Goal: Obtain resource: Download file/media

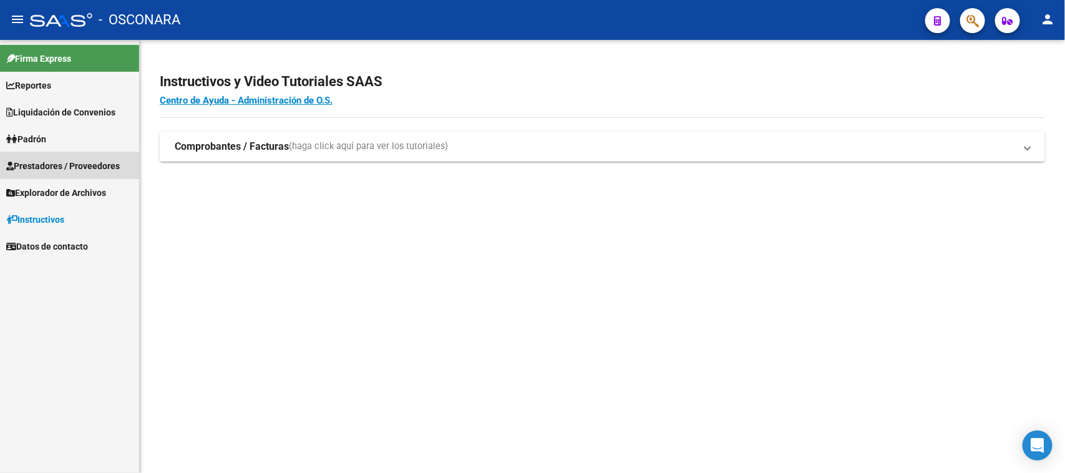
click at [119, 166] on span "Prestadores / Proveedores" at bounding box center [63, 166] width 114 height 14
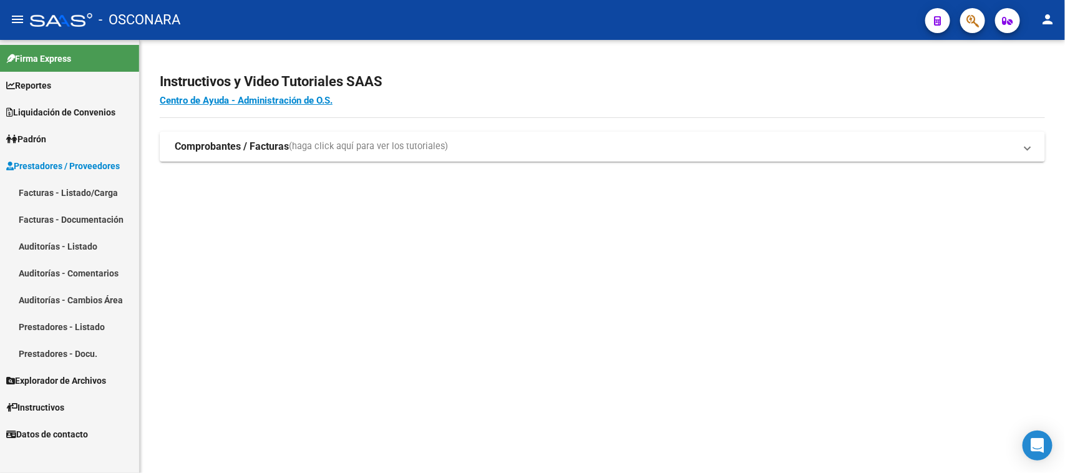
click at [81, 165] on span "Prestadores / Proveedores" at bounding box center [63, 166] width 114 height 14
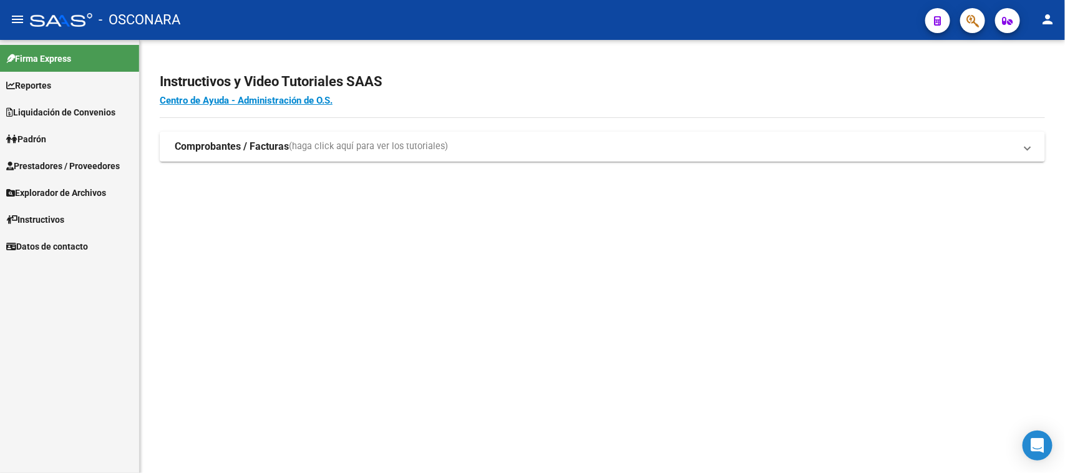
click at [103, 113] on span "Liquidación de Convenios" at bounding box center [60, 112] width 109 height 14
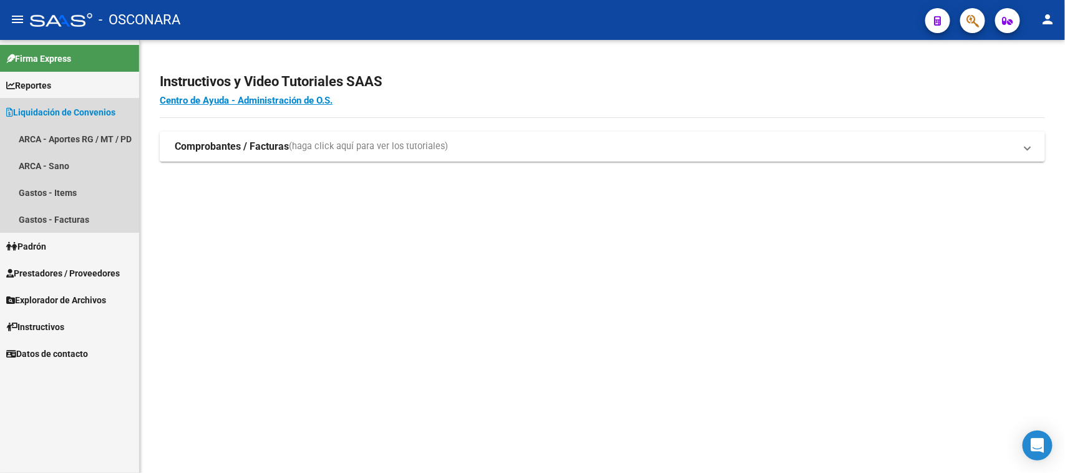
click at [103, 112] on span "Liquidación de Convenios" at bounding box center [60, 112] width 109 height 14
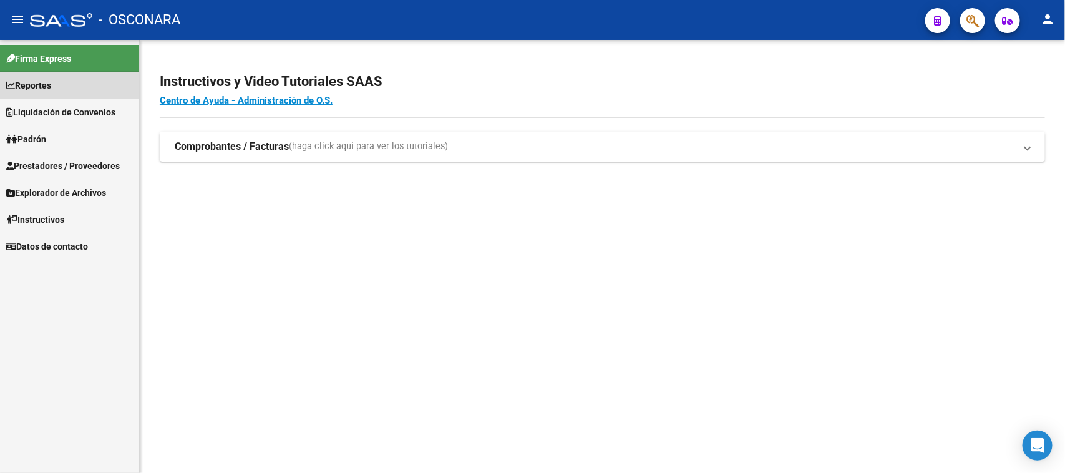
click at [79, 82] on link "Reportes" at bounding box center [69, 85] width 139 height 27
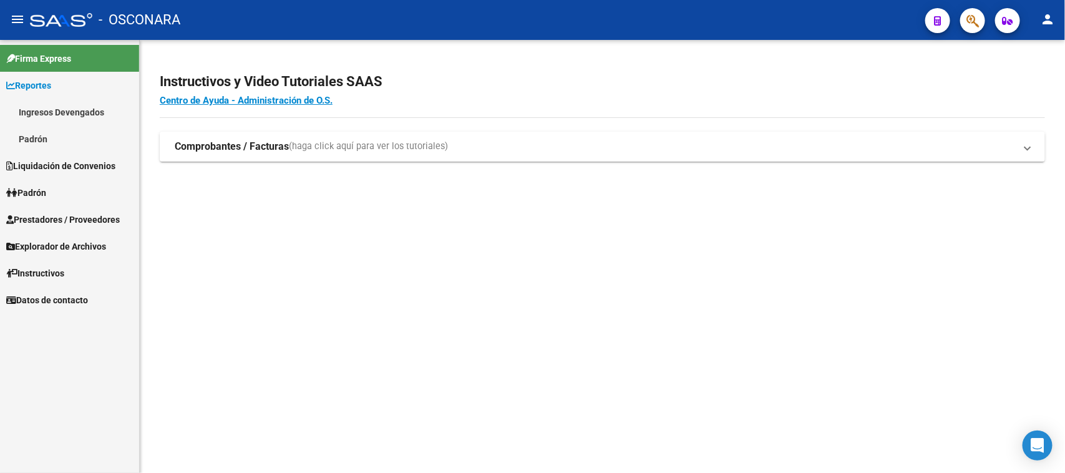
click at [75, 109] on link "Ingresos Devengados" at bounding box center [69, 112] width 139 height 27
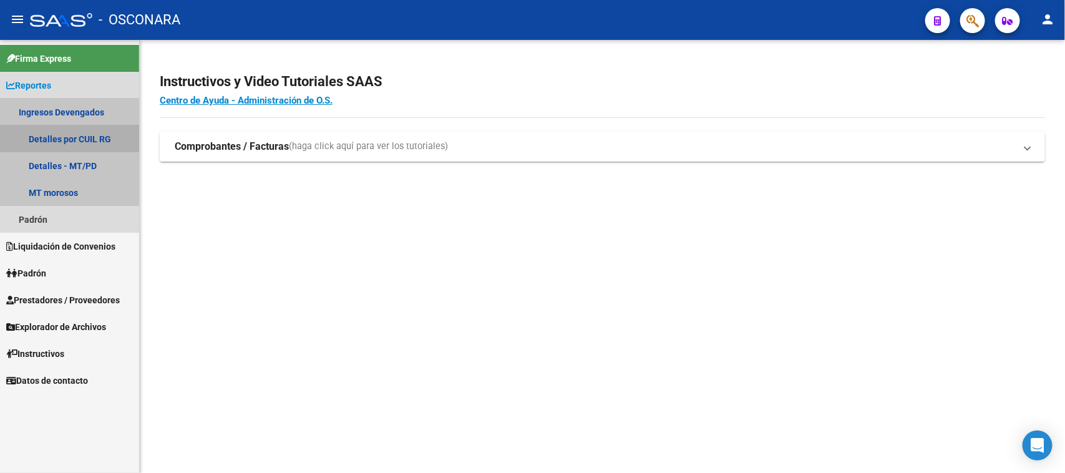
click at [89, 136] on link "Detalles por CUIL RG" at bounding box center [69, 138] width 139 height 27
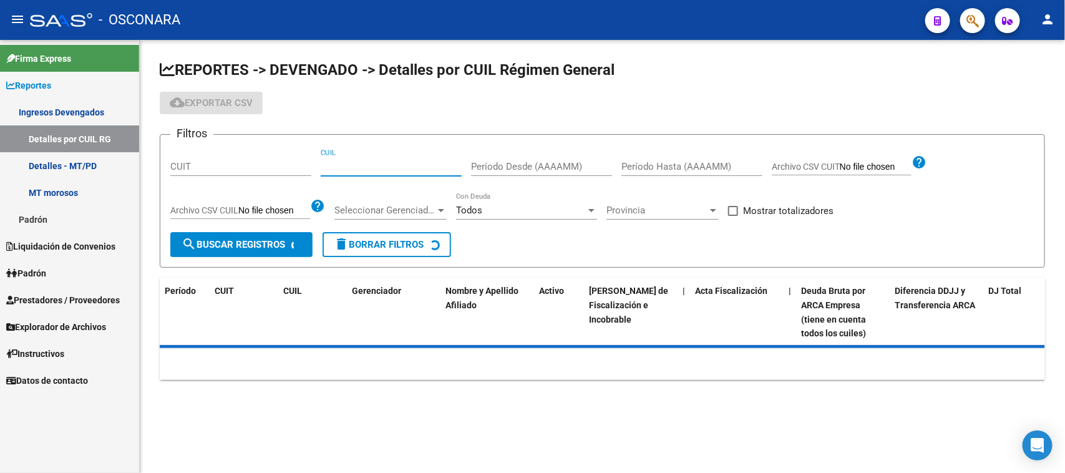
click at [329, 170] on input "CUIL" at bounding box center [391, 166] width 141 height 11
paste input "20-38503017-8"
click at [258, 240] on span "search Buscar Registros" at bounding box center [234, 244] width 104 height 11
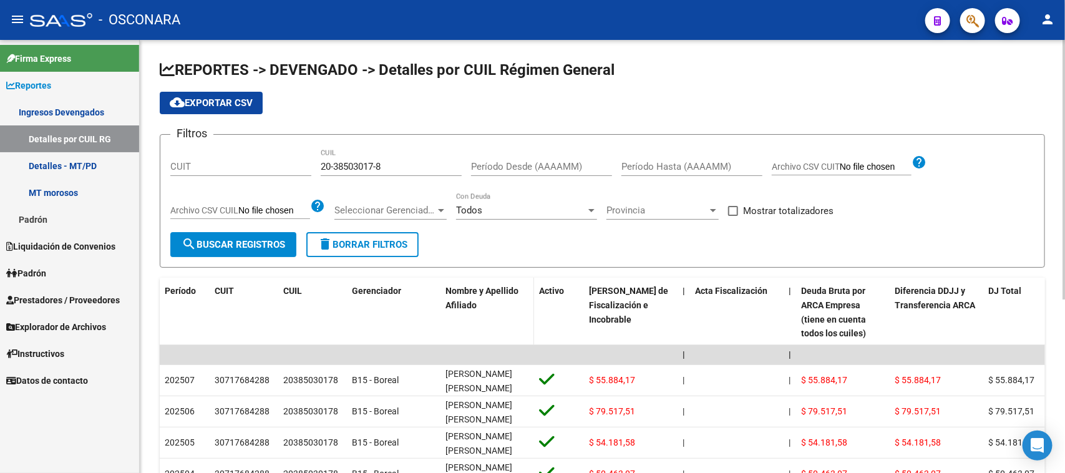
scroll to position [78, 0]
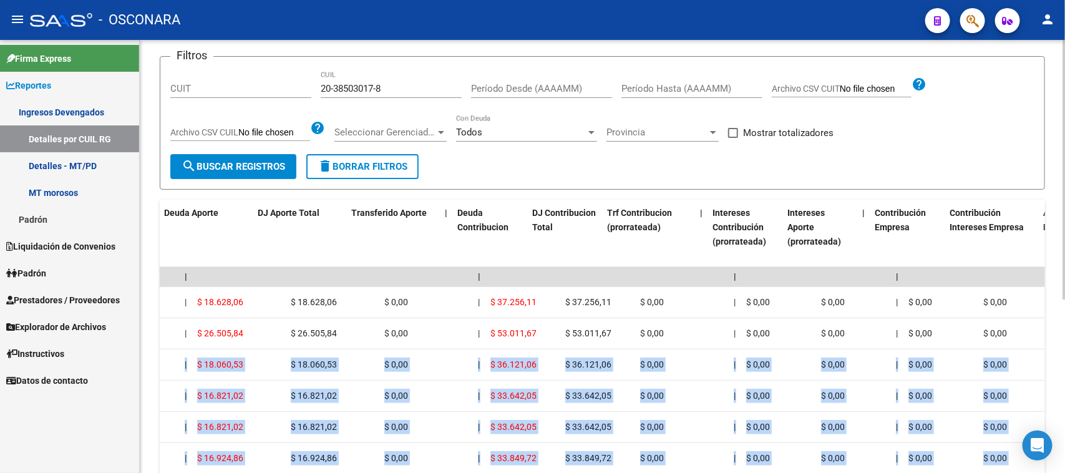
drag, startPoint x: 594, startPoint y: 361, endPoint x: 1045, endPoint y: 362, distance: 451.1
click at [1045, 362] on div "Período CUIT CUIL Gerenciador Nombre y Apellido Afiliado Activo Deuda Bruta Net…" at bounding box center [602, 417] width 885 height 435
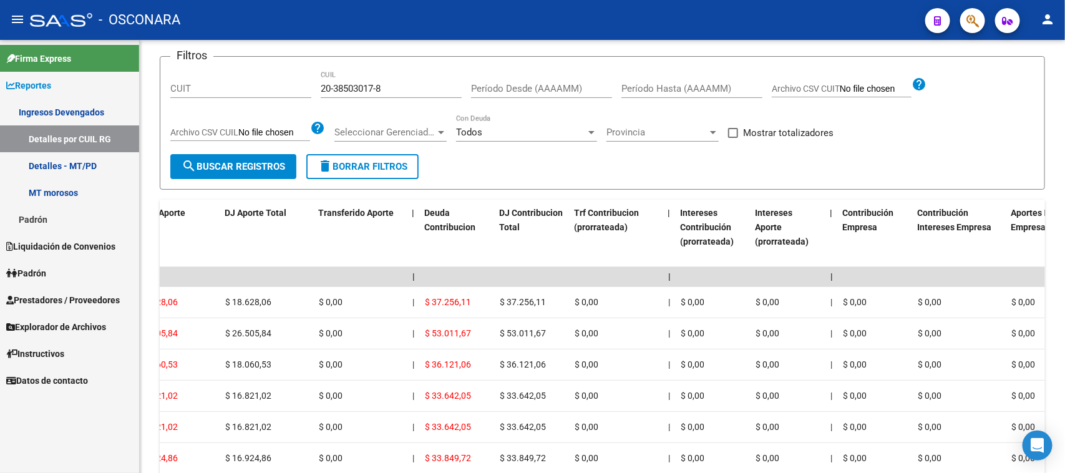
drag, startPoint x: 328, startPoint y: 273, endPoint x: 66, endPoint y: 263, distance: 262.9
click at [66, 263] on mat-sidenav-container "Firma Express Reportes Ingresos Devengados Detalles por CUIL RG Detalles - MT/P…" at bounding box center [532, 256] width 1065 height 433
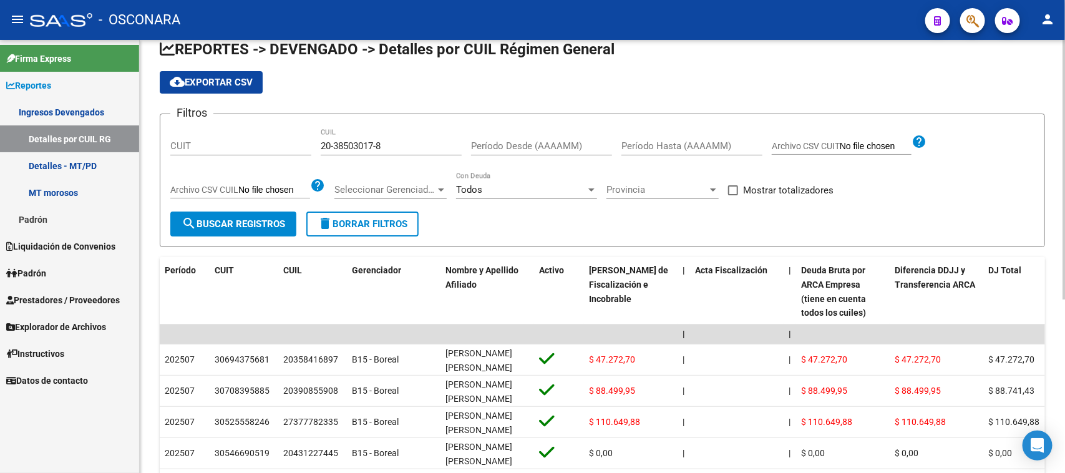
scroll to position [0, 0]
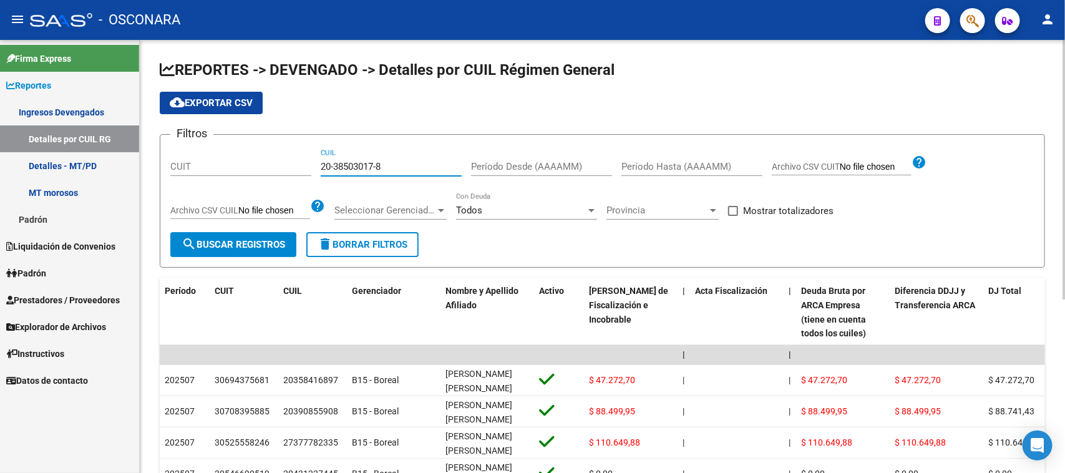
drag, startPoint x: 382, startPoint y: 165, endPoint x: 288, endPoint y: 165, distance: 93.6
click at [288, 165] on div "Filtros CUIT 20-38503017-8 CUIL Período Desde (AAAAMM) Período Hasta (AAAAMM) A…" at bounding box center [602, 188] width 864 height 87
paste input
type input "20-38503017-8"
click at [253, 261] on form "Filtros CUIT 20-38503017-8 CUIL Período Desde (AAAAMM) Período Hasta (AAAAMM) A…" at bounding box center [602, 201] width 885 height 134
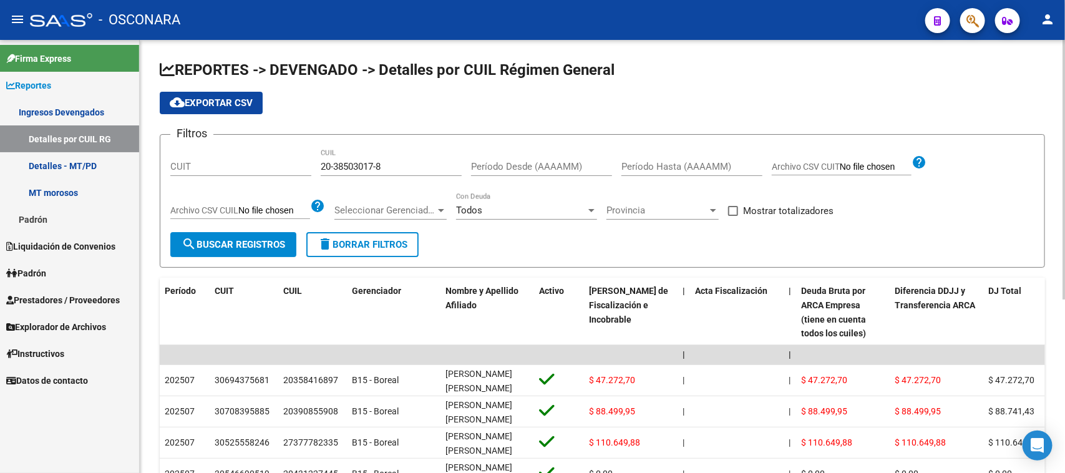
click at [256, 253] on button "search Buscar Registros" at bounding box center [233, 244] width 126 height 25
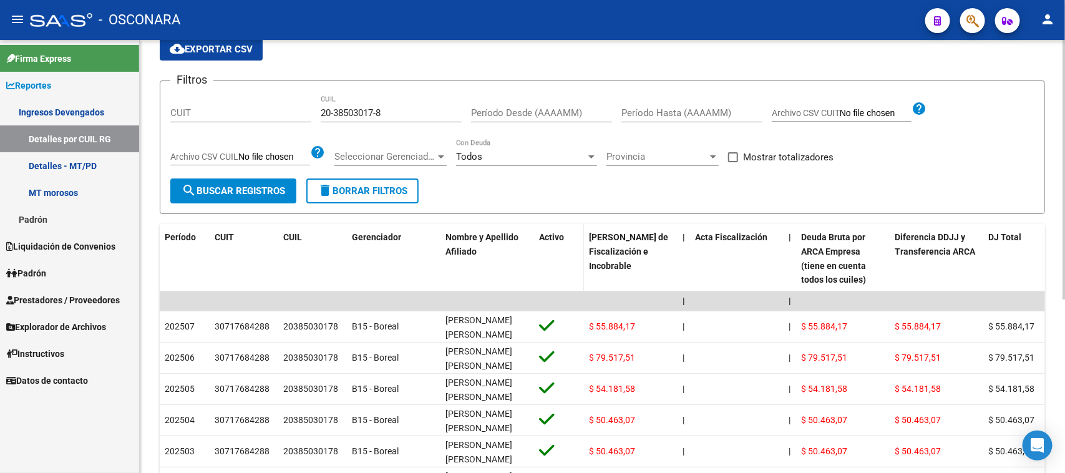
scroll to position [78, 0]
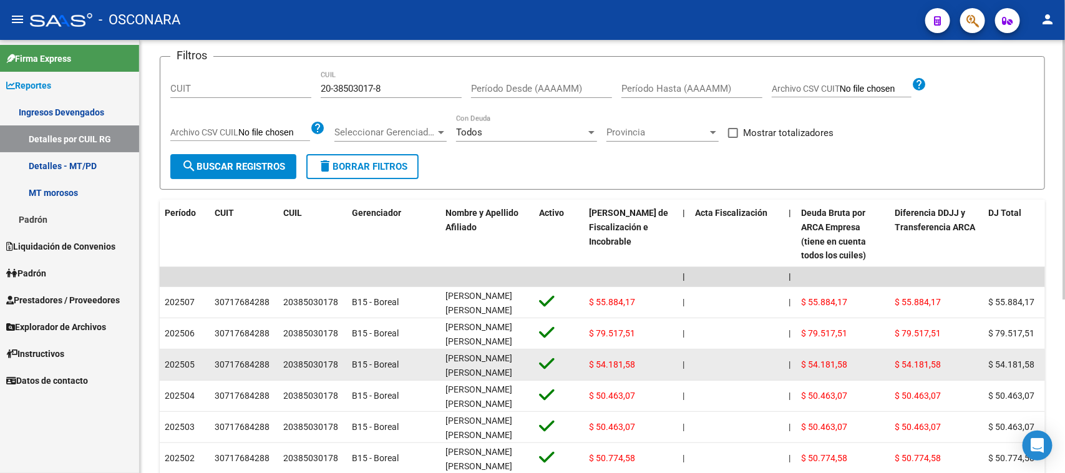
click at [741, 363] on div at bounding box center [737, 364] width 84 height 14
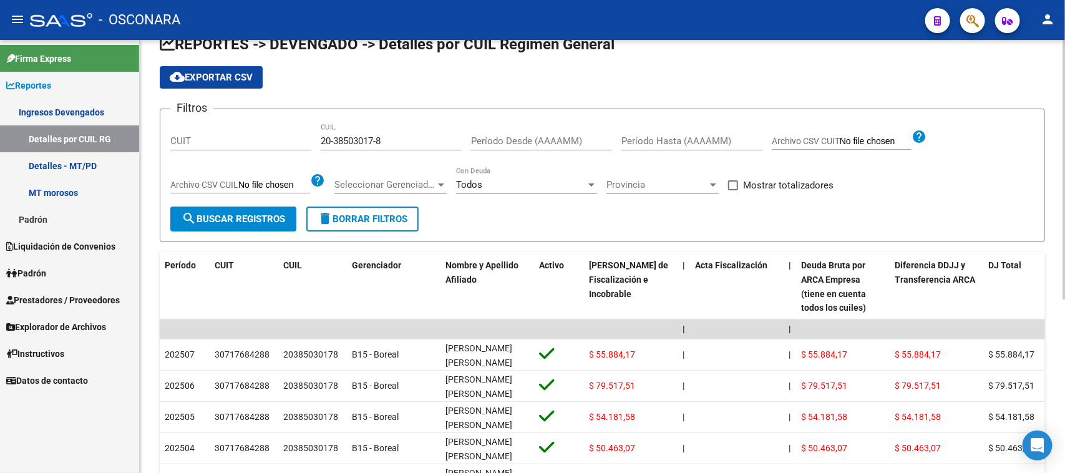
scroll to position [0, 0]
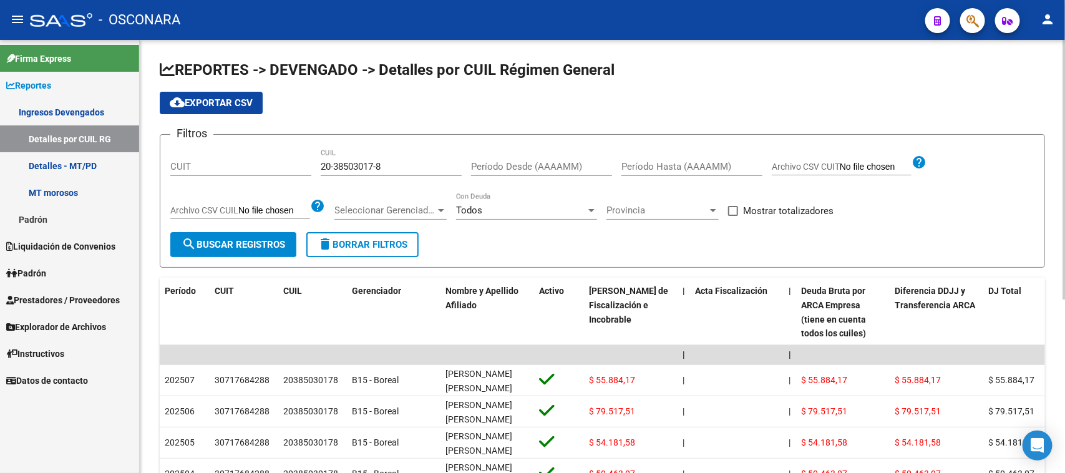
click at [216, 100] on span "cloud_download Exportar CSV" at bounding box center [211, 102] width 83 height 11
